Goal: Register for event/course: Register for event/course

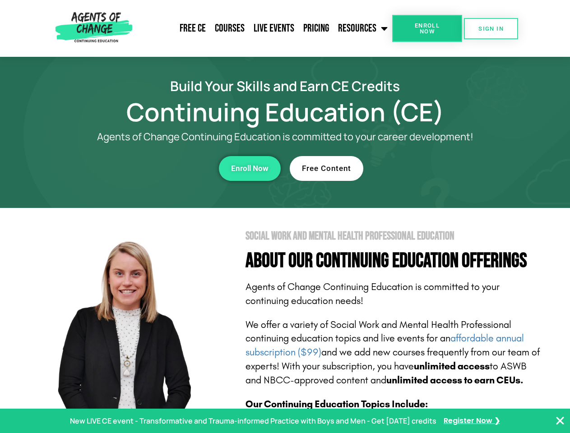
click at [285, 217] on section "Social Work and Mental Health Professional Education About Our Continuing Educa…" at bounding box center [285, 397] width 570 height 379
click at [363, 28] on link "Resources" at bounding box center [362, 28] width 59 height 23
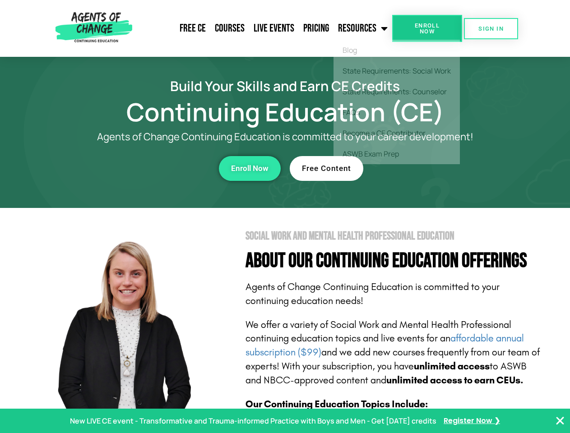
click at [427, 28] on span "Enroll Now" at bounding box center [426, 29] width 41 height 12
click at [491, 28] on span "SIGN IN" at bounding box center [490, 29] width 25 height 6
click at [157, 168] on div "Enroll Now" at bounding box center [156, 168] width 248 height 25
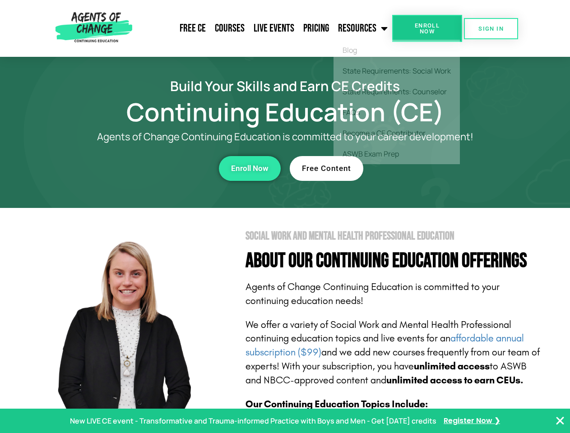
click at [157, 168] on div "Enroll Now" at bounding box center [156, 168] width 248 height 25
click at [249, 168] on span "Enroll Now" at bounding box center [249, 169] width 37 height 8
